Goal: Task Accomplishment & Management: Manage account settings

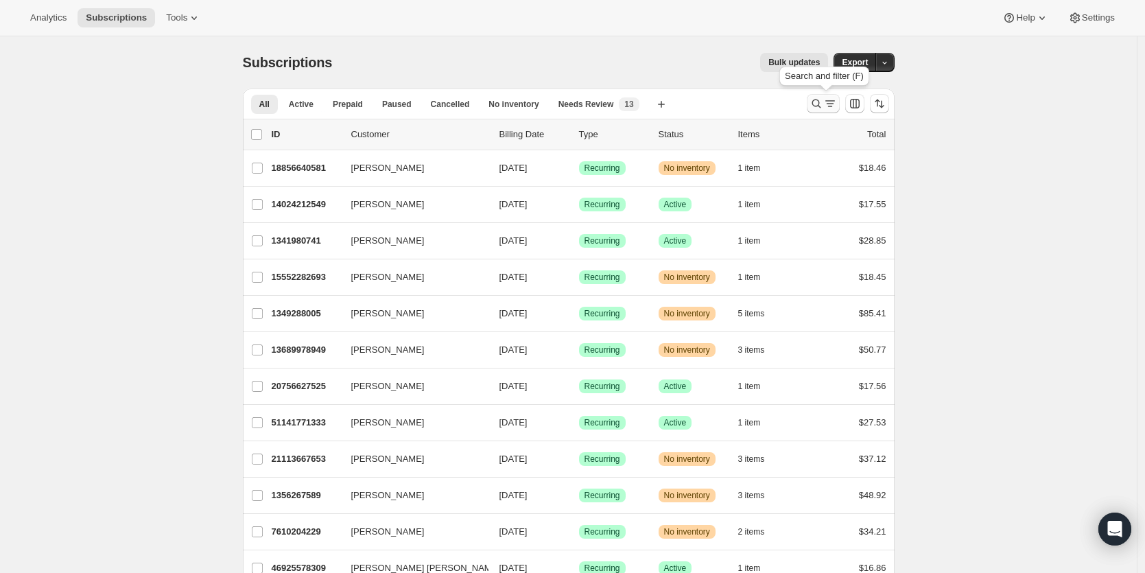
click at [819, 104] on icon "Search and filter results" at bounding box center [817, 104] width 14 height 14
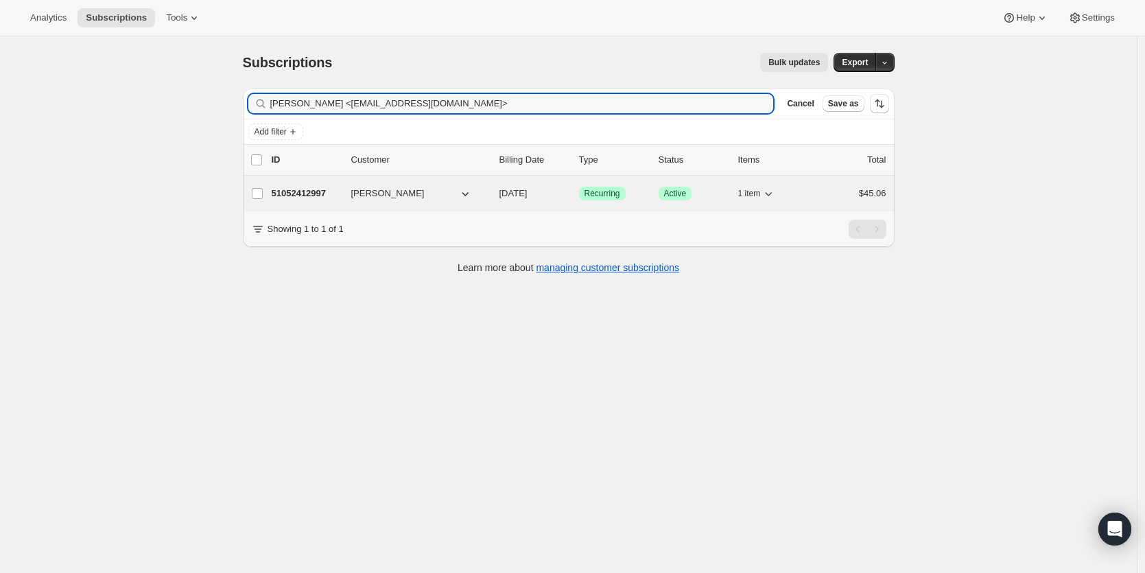
type input "[PERSON_NAME] <[EMAIL_ADDRESS][DOMAIN_NAME]>"
click at [299, 194] on p "51052412997" at bounding box center [306, 194] width 69 height 14
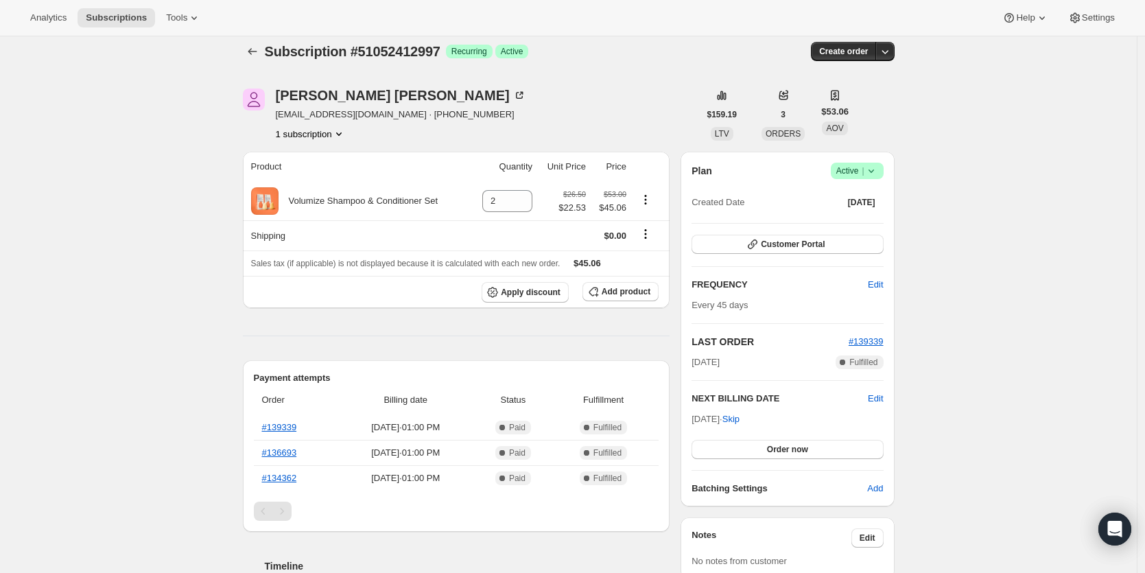
scroll to position [14, 0]
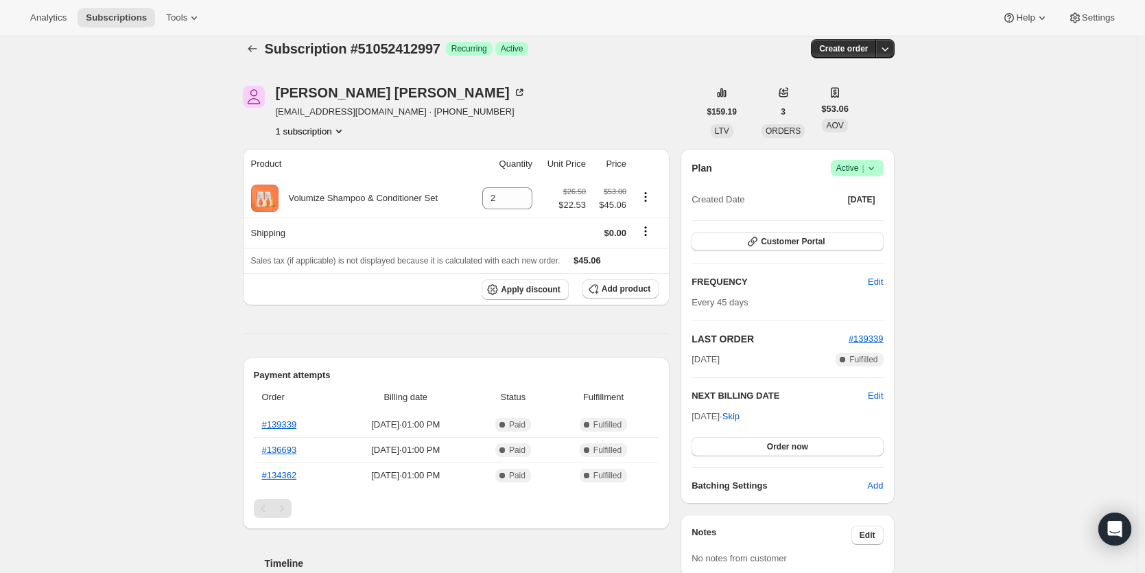
click at [876, 169] on icon at bounding box center [872, 168] width 14 height 14
click at [855, 205] on button "Pause subscription" at bounding box center [857, 195] width 86 height 22
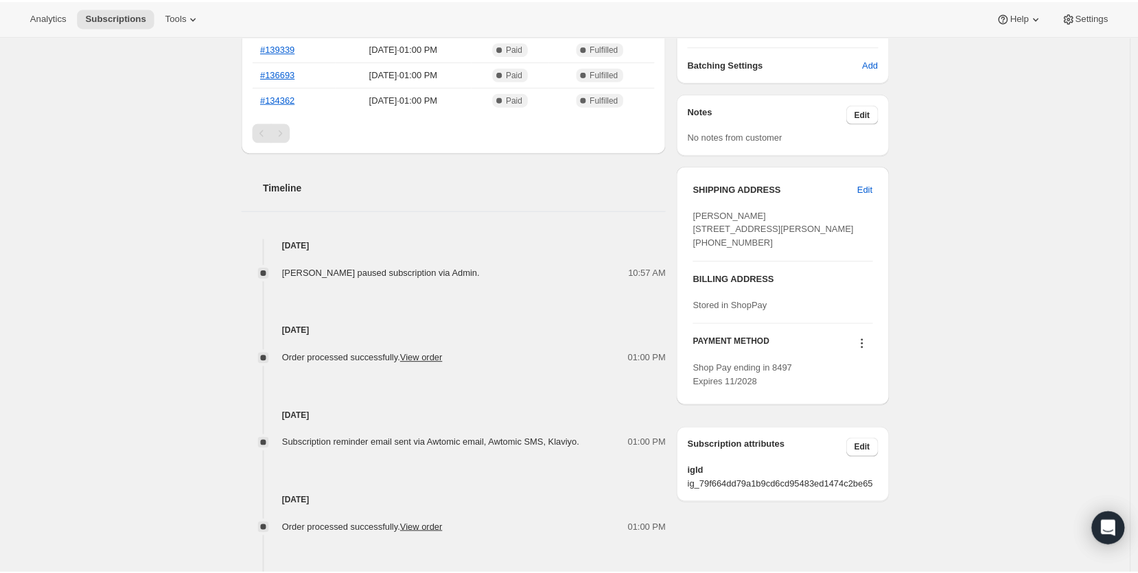
scroll to position [0, 0]
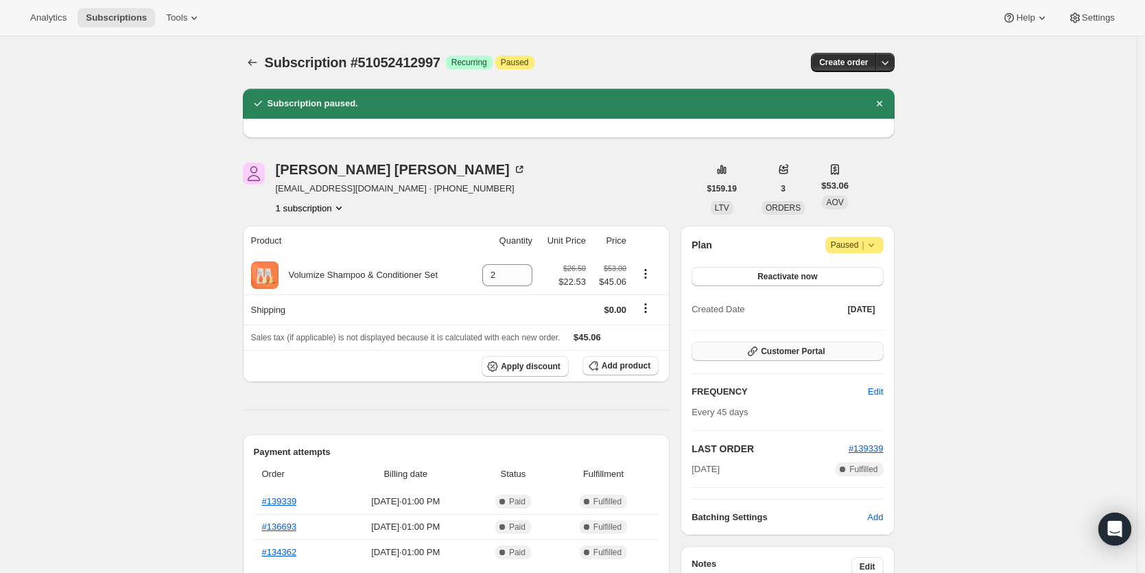
click at [816, 351] on span "Customer Portal" at bounding box center [793, 351] width 64 height 11
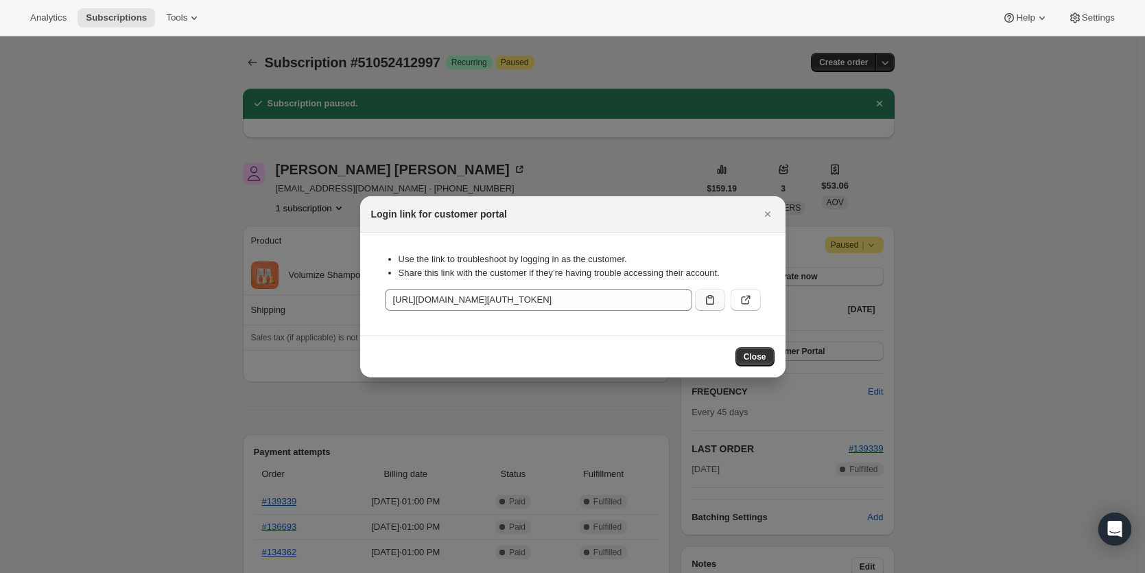
click at [714, 308] on button ":rep:" at bounding box center [710, 300] width 30 height 22
